Goal: Information Seeking & Learning: Learn about a topic

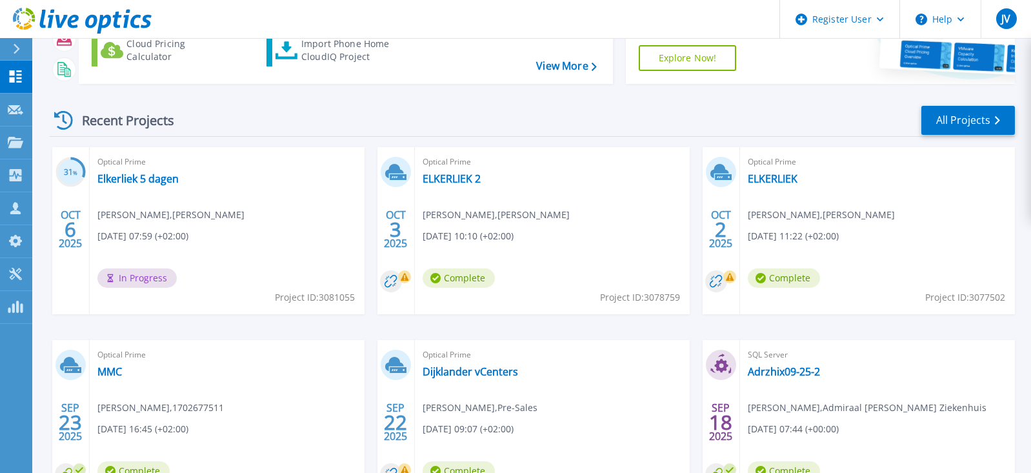
scroll to position [242, 0]
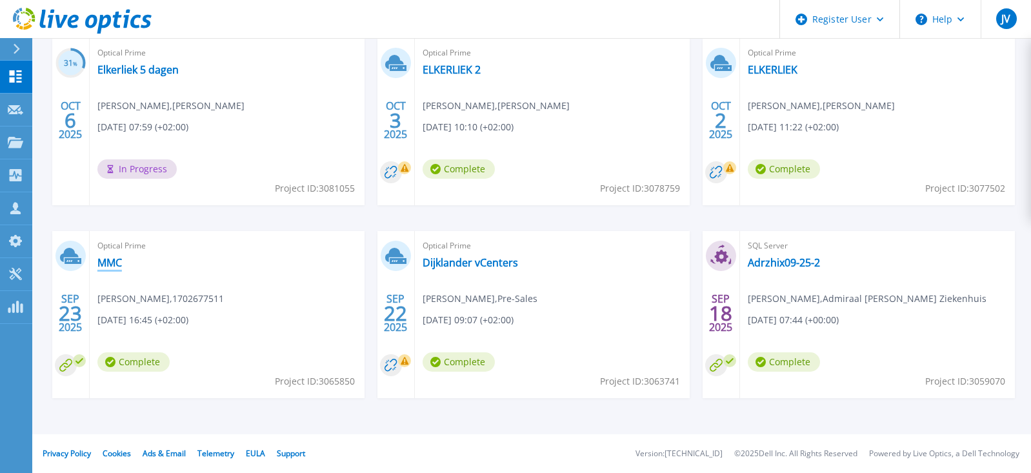
click at [110, 263] on link "MMC" at bounding box center [109, 262] width 25 height 13
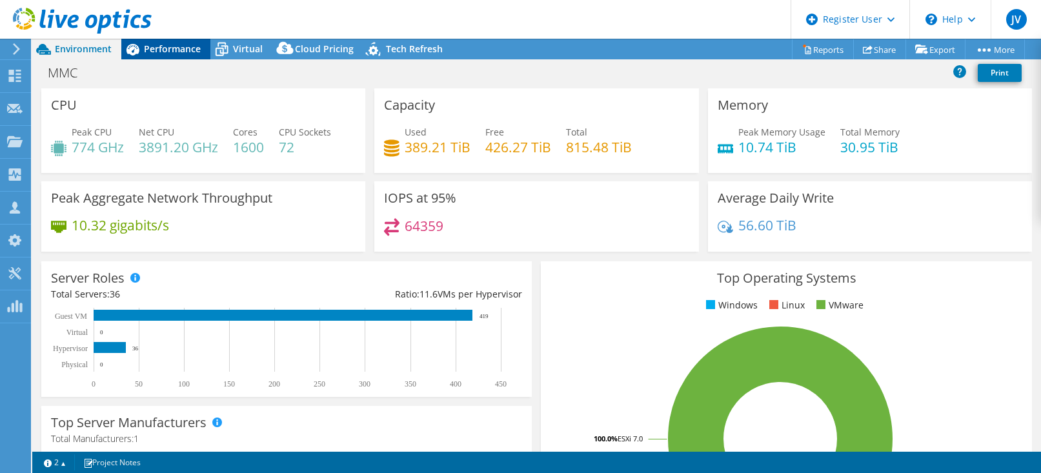
click at [180, 46] on span "Performance" at bounding box center [172, 49] width 57 height 12
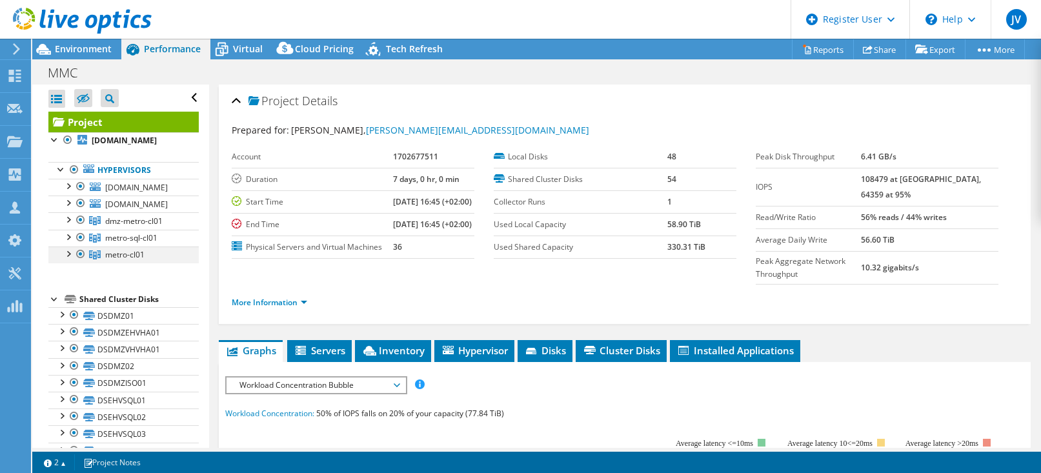
click at [70, 251] on div at bounding box center [67, 252] width 13 height 13
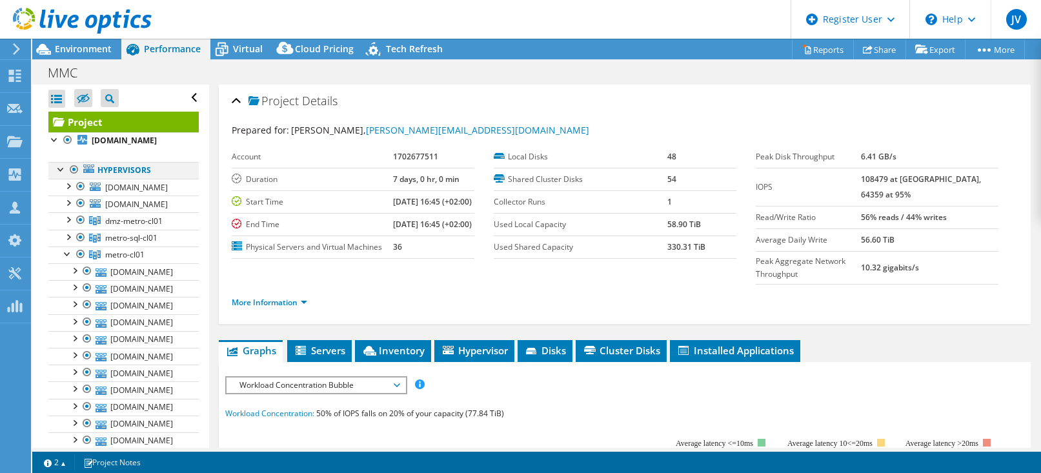
click at [71, 168] on div at bounding box center [74, 169] width 13 height 15
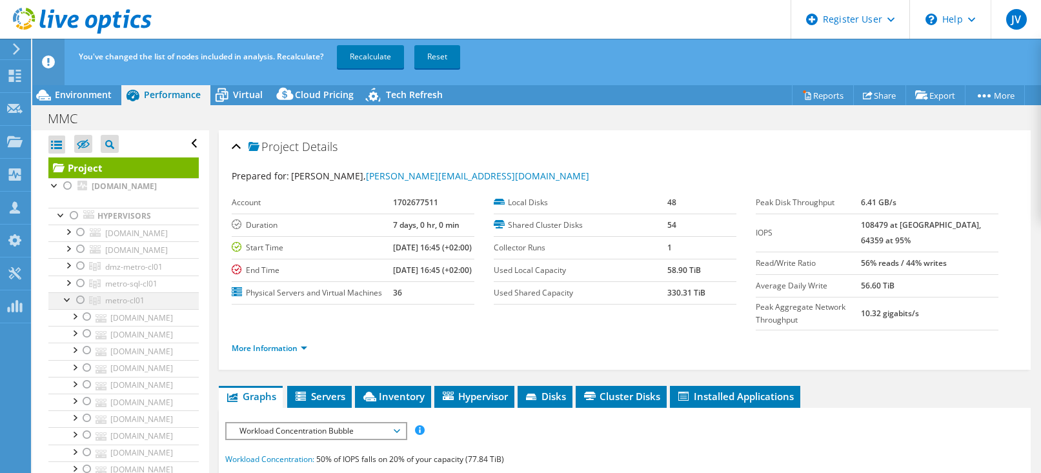
click at [79, 299] on div at bounding box center [80, 299] width 13 height 15
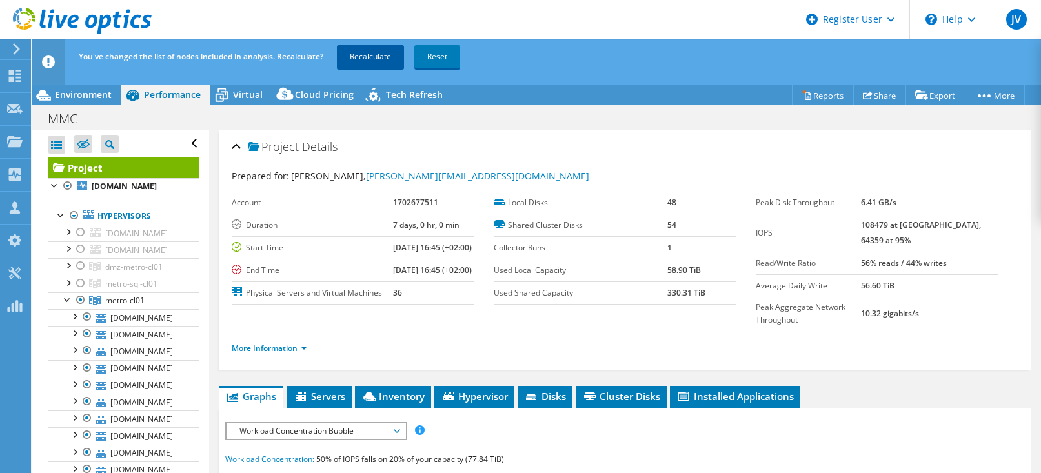
click at [375, 51] on link "Recalculate" at bounding box center [370, 56] width 67 height 23
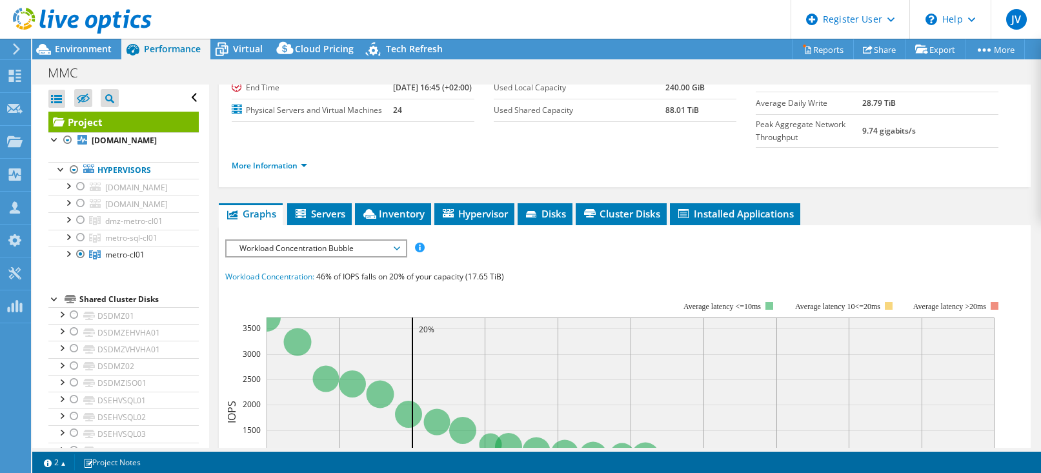
scroll to position [143, 0]
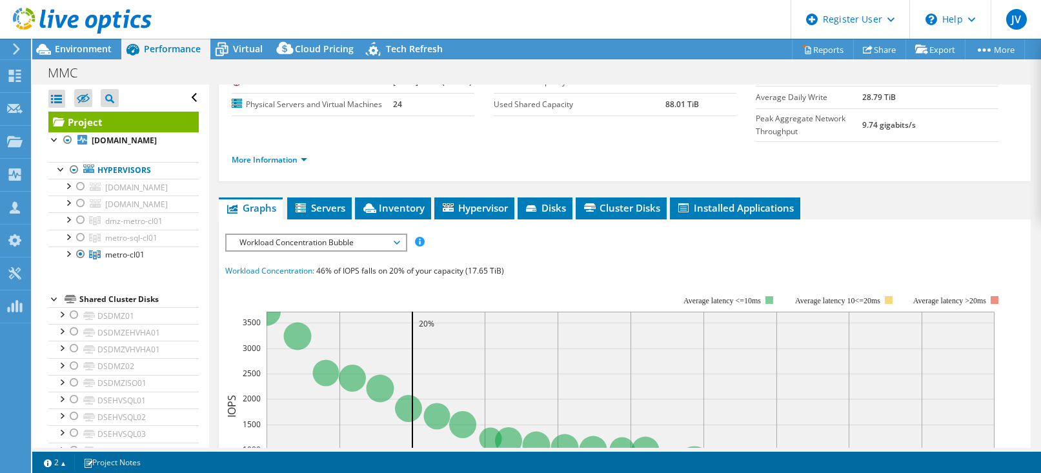
click at [328, 250] on span "Workload Concentration Bubble" at bounding box center [316, 242] width 166 height 15
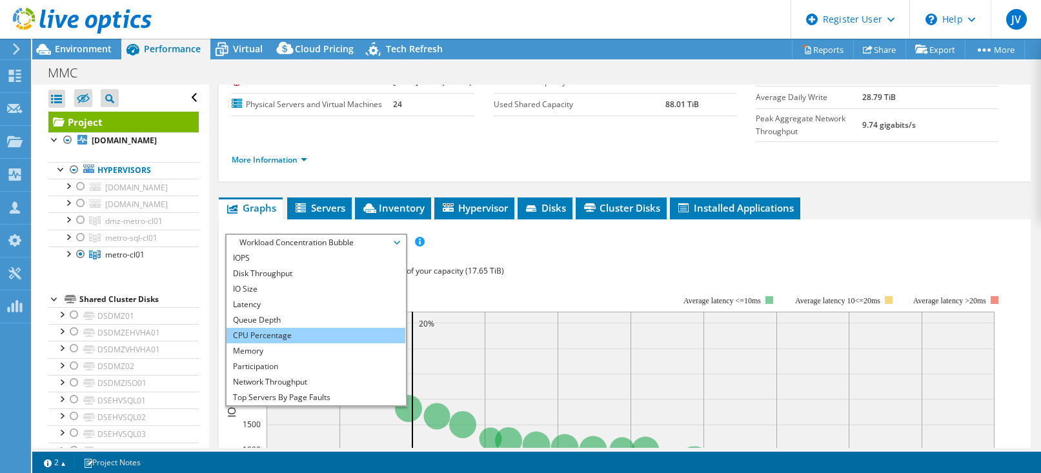
click at [302, 343] on li "CPU Percentage" at bounding box center [315, 335] width 179 height 15
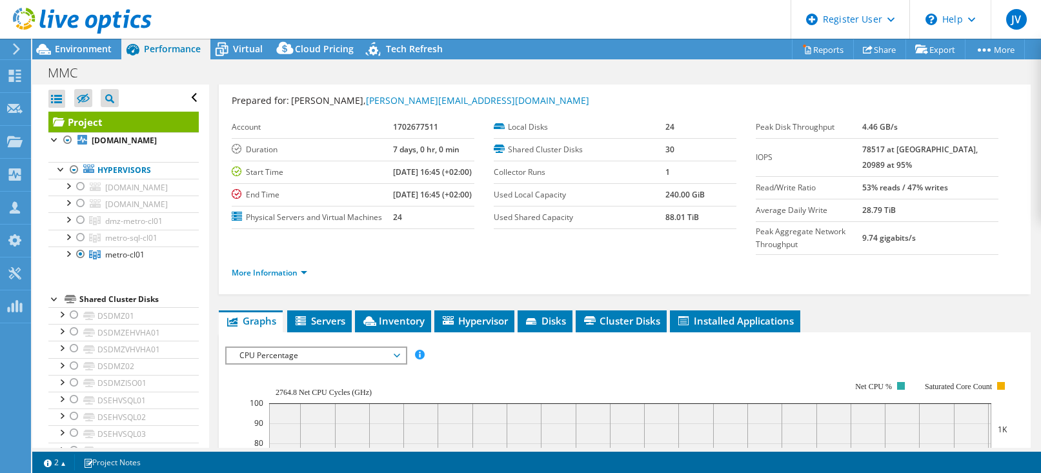
scroll to position [28, 0]
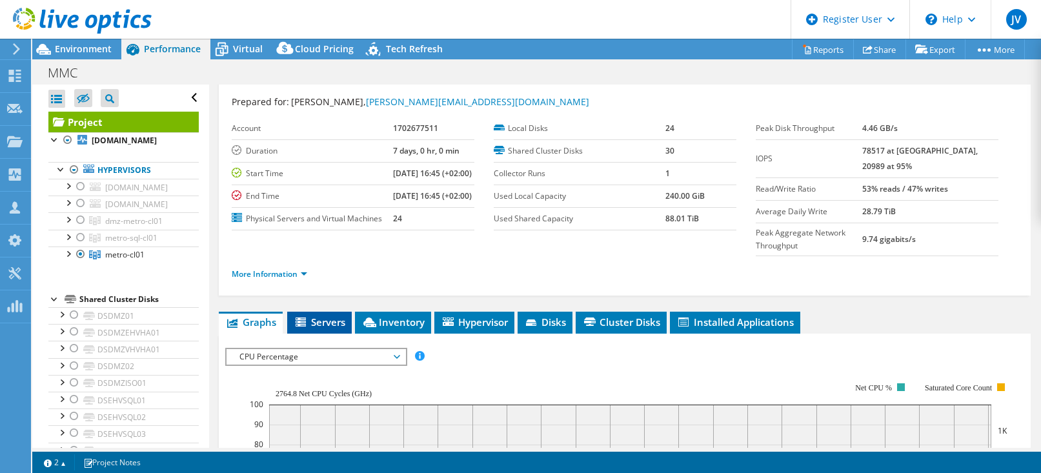
click at [316, 328] on span "Servers" at bounding box center [320, 321] width 52 height 13
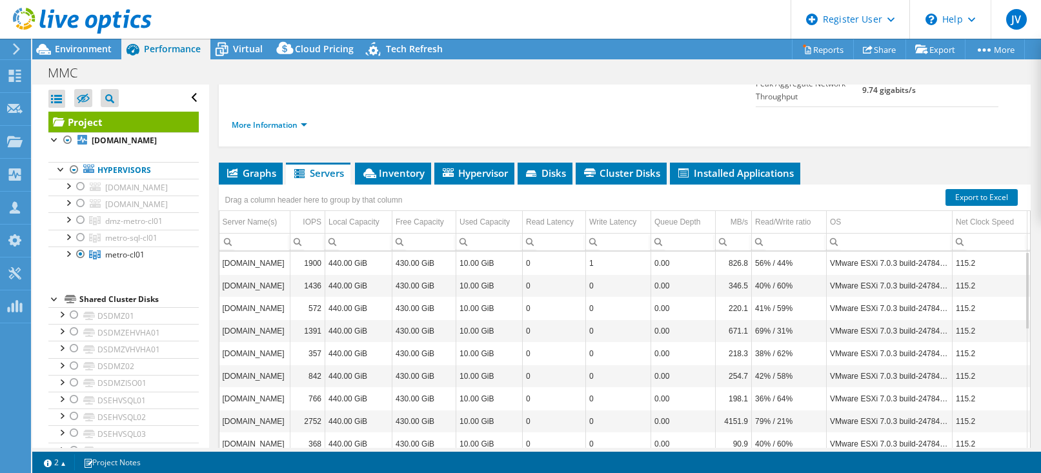
scroll to position [203, 0]
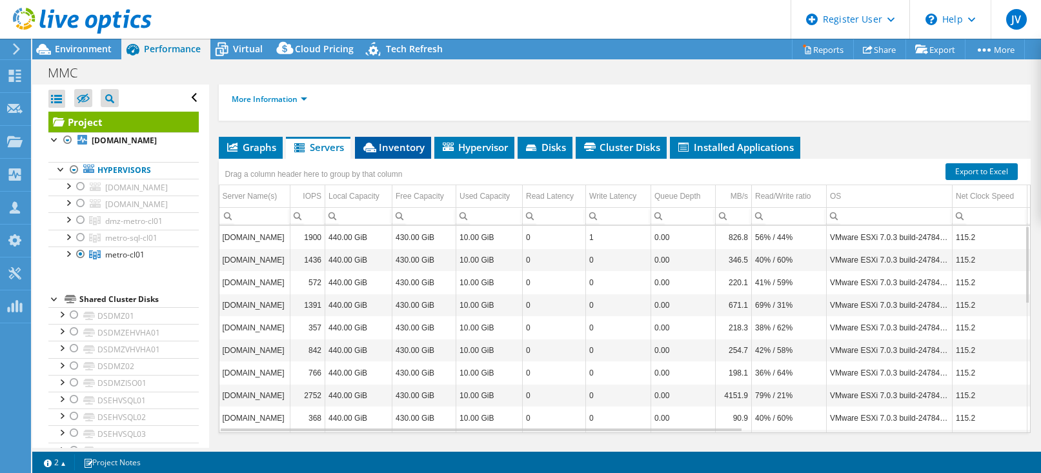
click at [396, 154] on span "Inventory" at bounding box center [392, 147] width 63 height 13
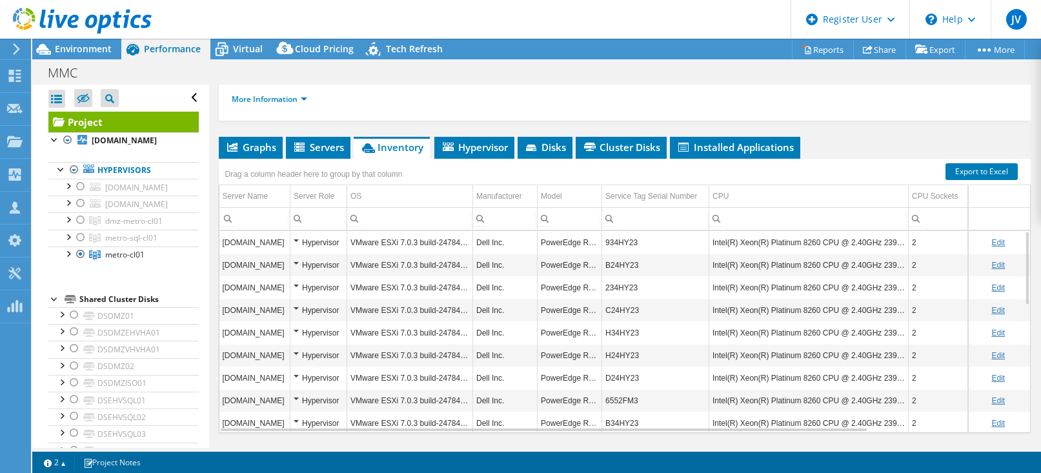
click at [623, 273] on td "B24HY23" at bounding box center [655, 265] width 107 height 23
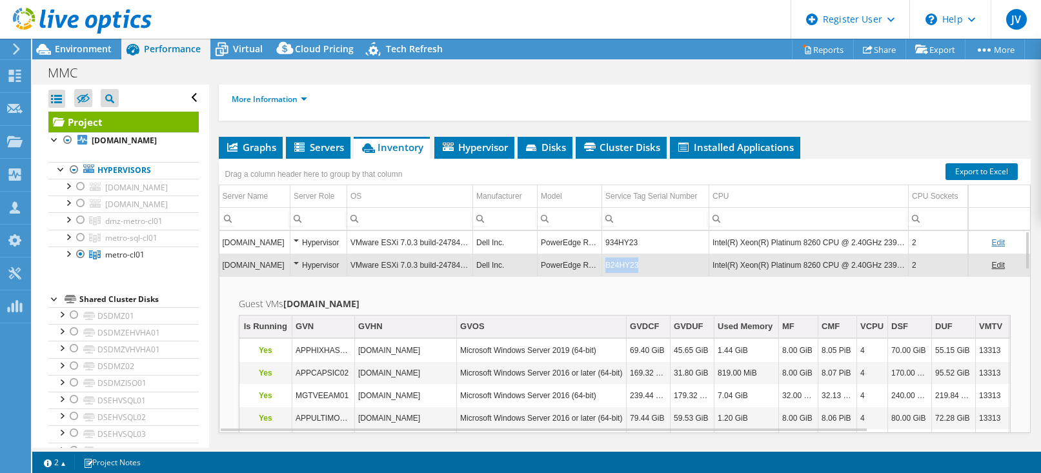
drag, startPoint x: 643, startPoint y: 279, endPoint x: 606, endPoint y: 281, distance: 36.2
click at [606, 276] on td "B24HY23" at bounding box center [655, 265] width 107 height 23
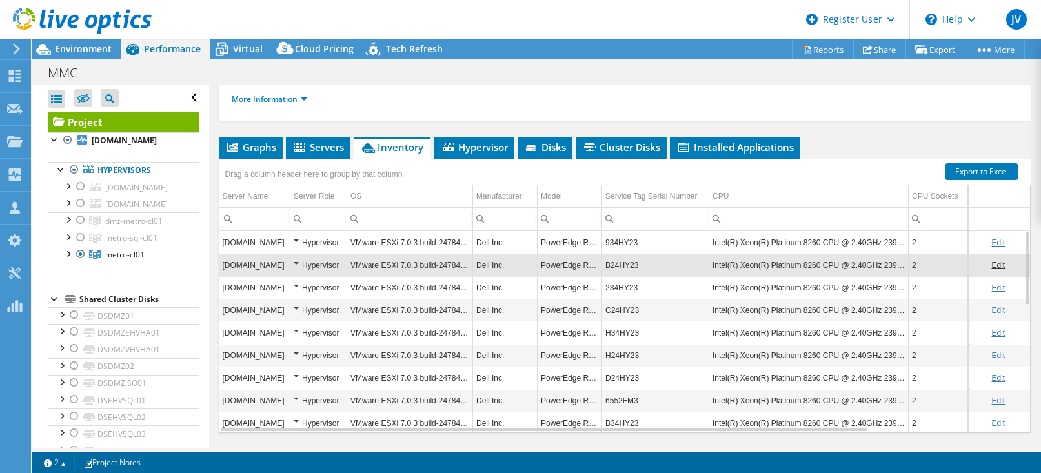
click at [610, 276] on td "B24HY23" at bounding box center [655, 265] width 107 height 23
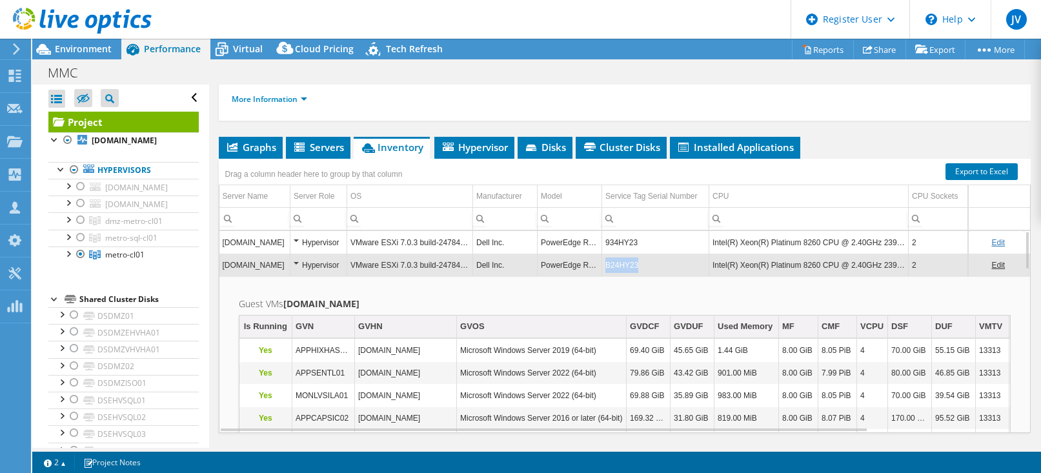
drag, startPoint x: 644, startPoint y: 279, endPoint x: 606, endPoint y: 283, distance: 38.3
click at [606, 276] on td "B24HY23" at bounding box center [655, 265] width 107 height 23
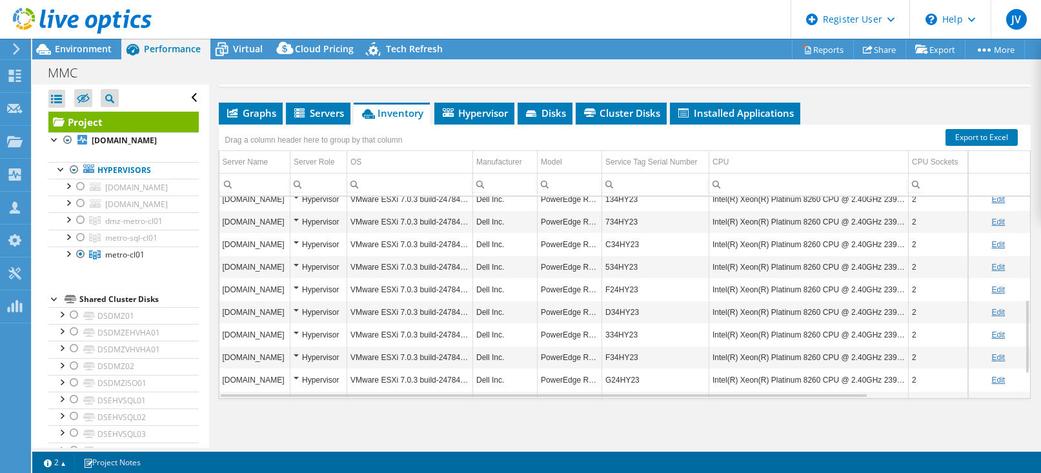
scroll to position [280, 0]
click at [623, 246] on td "C34HY23" at bounding box center [655, 244] width 107 height 23
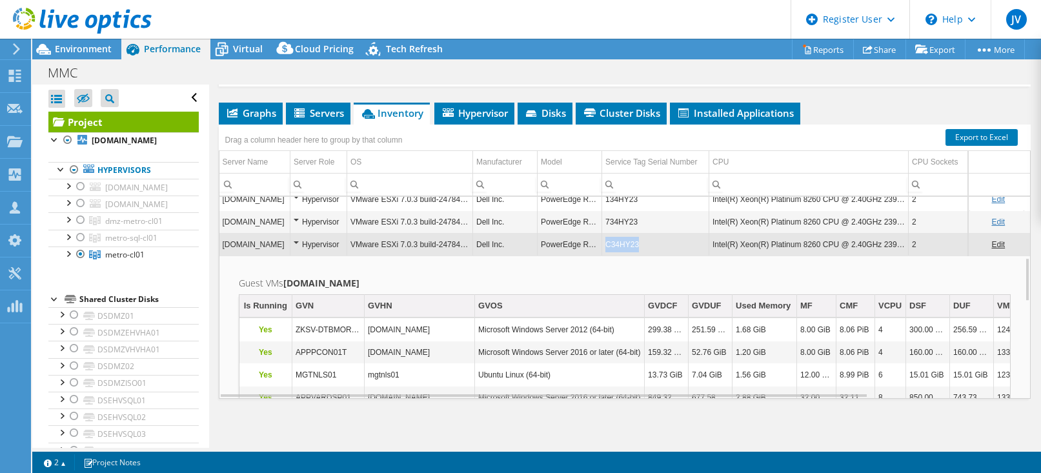
drag, startPoint x: 636, startPoint y: 244, endPoint x: 606, endPoint y: 249, distance: 30.8
click at [606, 249] on td "C34HY23" at bounding box center [655, 244] width 107 height 23
copy td "C34HY23"
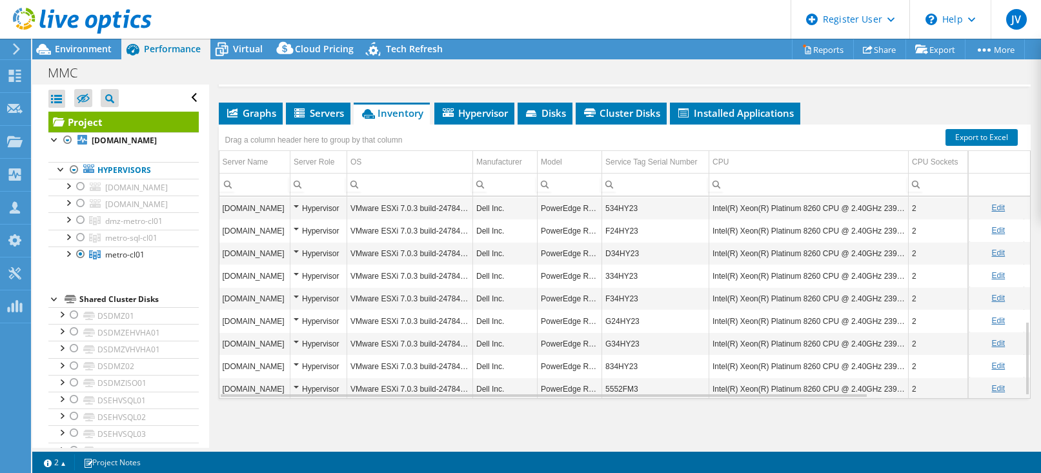
scroll to position [339, 0]
click at [616, 274] on td "334HY23" at bounding box center [655, 275] width 107 height 23
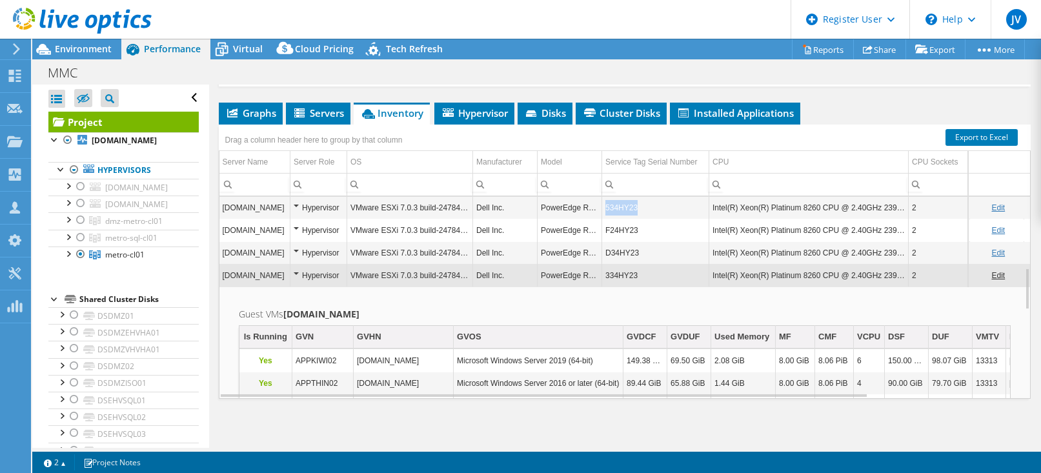
drag, startPoint x: 604, startPoint y: 207, endPoint x: 635, endPoint y: 205, distance: 31.1
click at [635, 205] on td "534HY23" at bounding box center [655, 207] width 107 height 23
